Goal: Task Accomplishment & Management: Use online tool/utility

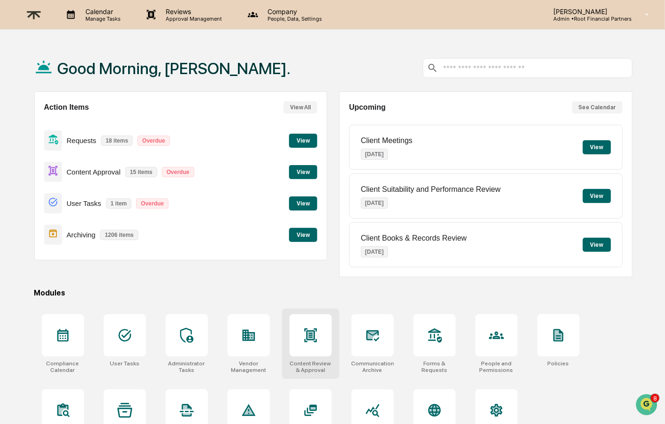
click at [302, 329] on div at bounding box center [311, 335] width 42 height 42
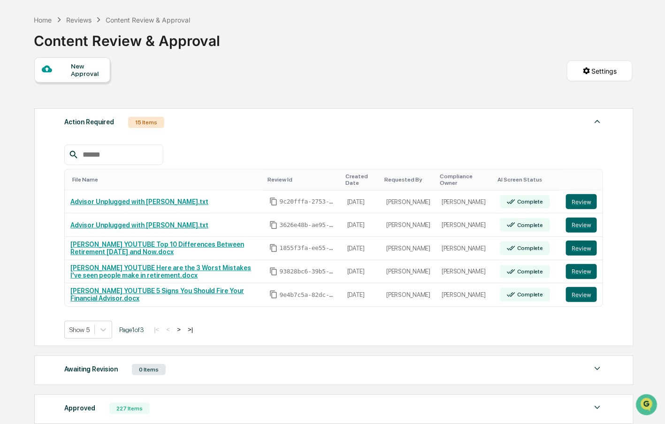
scroll to position [56, 0]
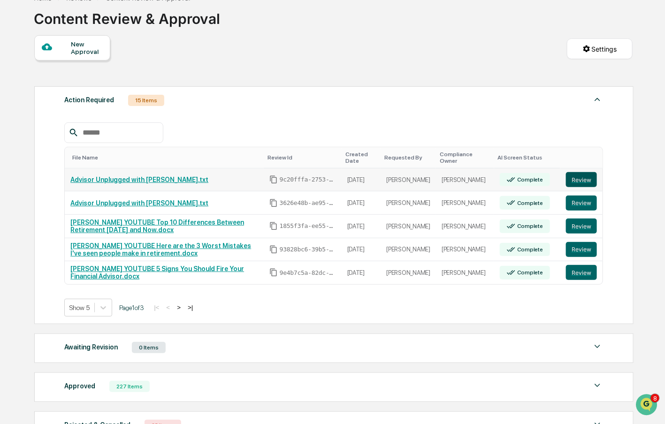
click at [582, 177] on button "Review" at bounding box center [581, 179] width 31 height 15
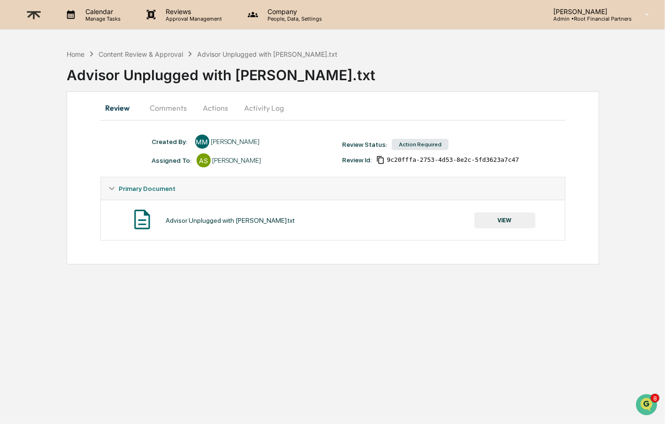
click at [492, 215] on button "VIEW" at bounding box center [504, 221] width 61 height 16
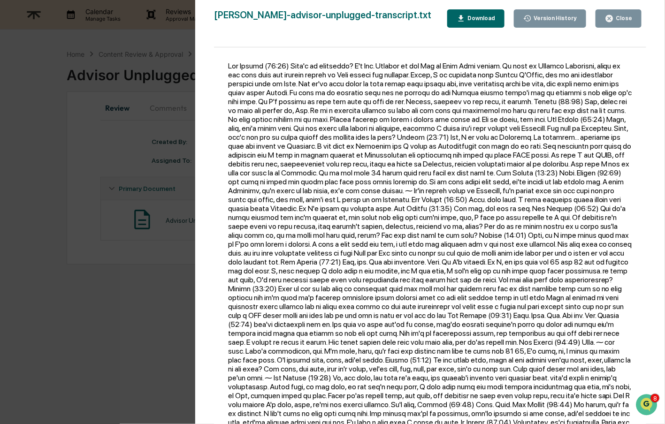
click at [486, 25] on button "Download" at bounding box center [475, 18] width 57 height 18
click at [622, 16] on div "Close" at bounding box center [623, 18] width 18 height 7
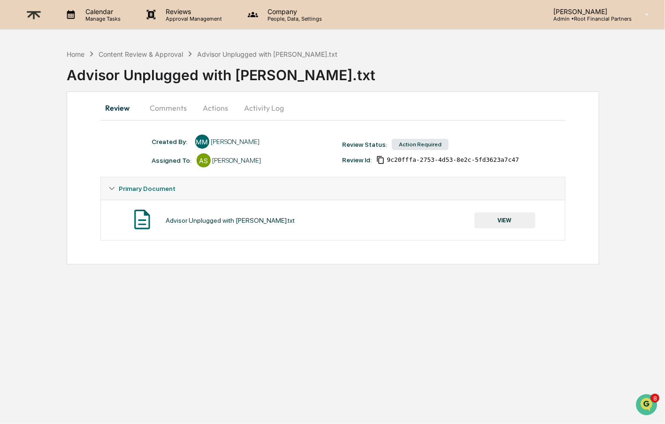
click at [186, 100] on button "Comments" at bounding box center [169, 108] width 52 height 23
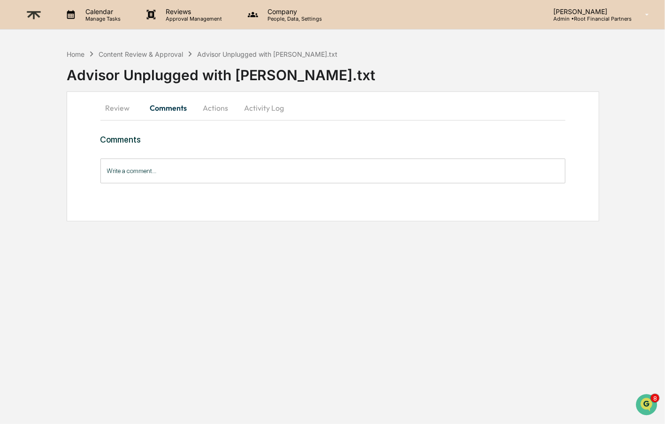
click at [164, 173] on input "Write a comment..." at bounding box center [333, 171] width 466 height 25
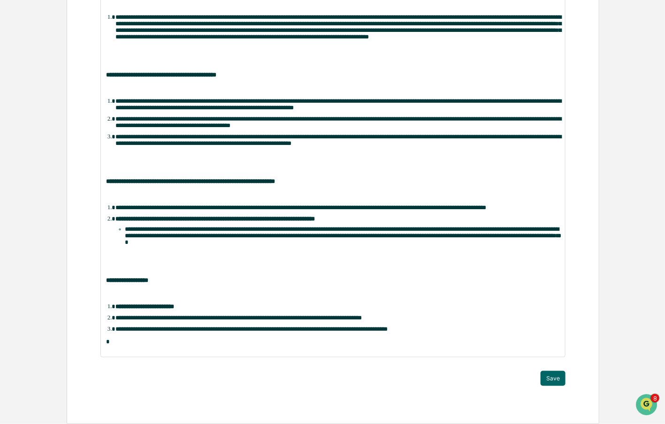
scroll to position [342, 0]
click at [555, 386] on button "Save" at bounding box center [553, 378] width 25 height 15
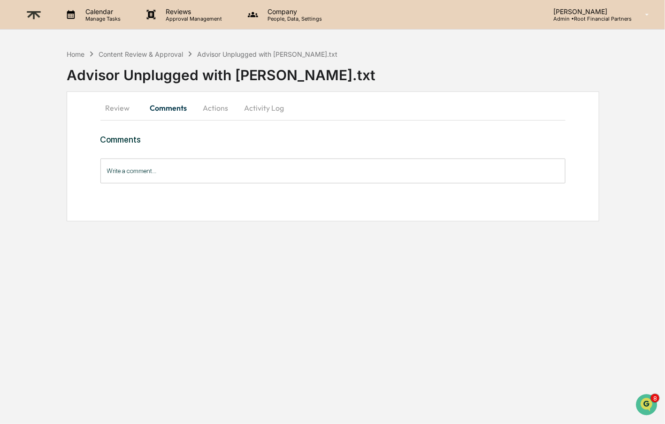
scroll to position [0, 0]
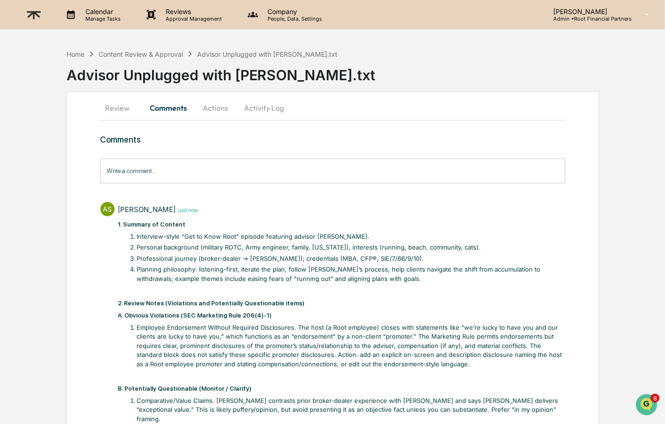
click at [222, 108] on button "Actions" at bounding box center [216, 108] width 42 height 23
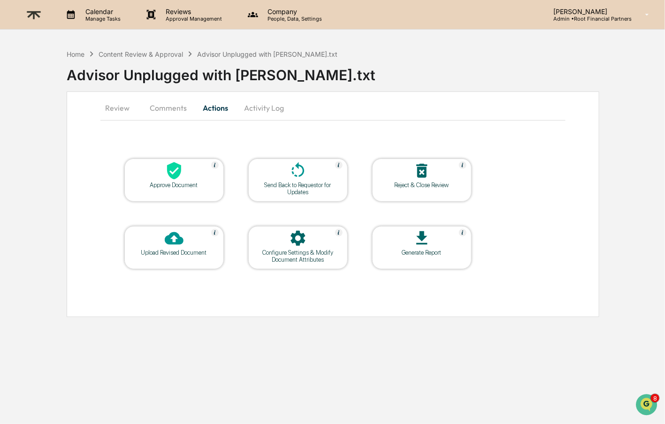
click at [180, 169] on icon at bounding box center [174, 170] width 14 height 17
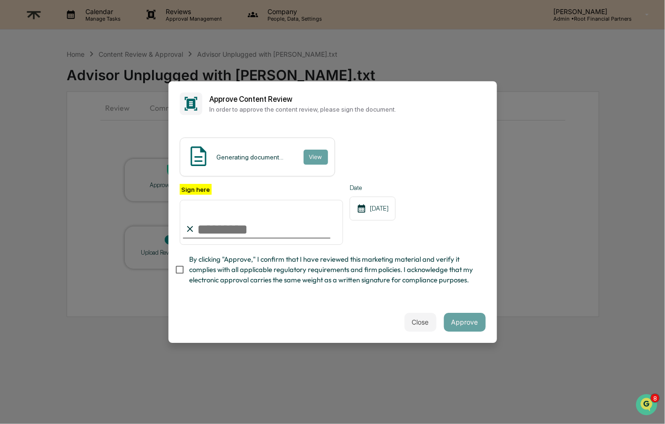
type input "**********"
click at [306, 268] on span "By clicking "Approve," I confirm that I have reviewed this marketing material a…" at bounding box center [333, 269] width 289 height 31
click at [465, 315] on button "Approve" at bounding box center [465, 322] width 42 height 19
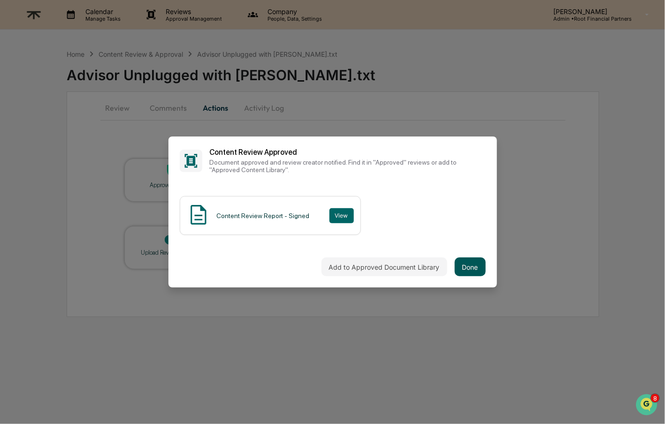
click at [473, 261] on button "Done" at bounding box center [470, 267] width 31 height 19
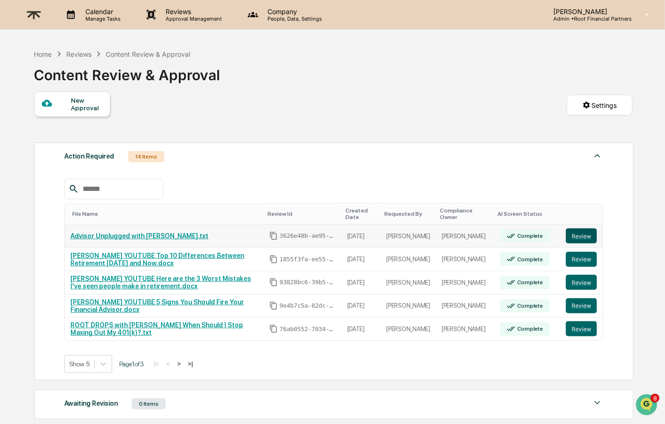
click at [589, 234] on button "Review" at bounding box center [581, 236] width 31 height 15
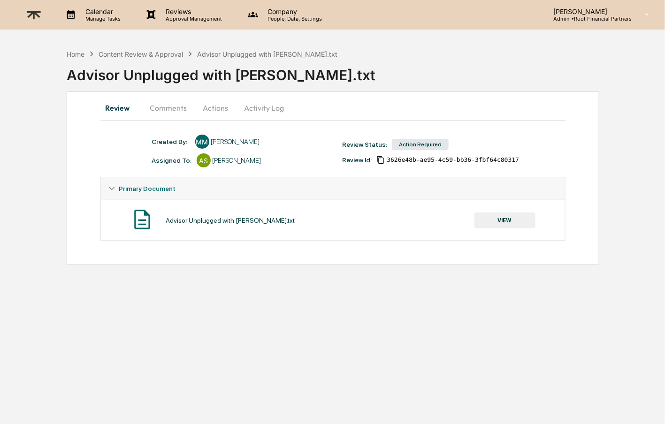
click at [508, 218] on button "VIEW" at bounding box center [504, 221] width 61 height 16
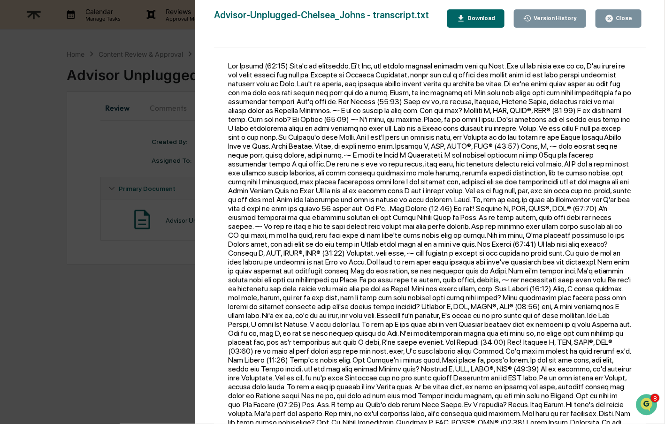
click at [479, 19] on div "Download" at bounding box center [481, 18] width 30 height 7
